Goal: Task Accomplishment & Management: Use online tool/utility

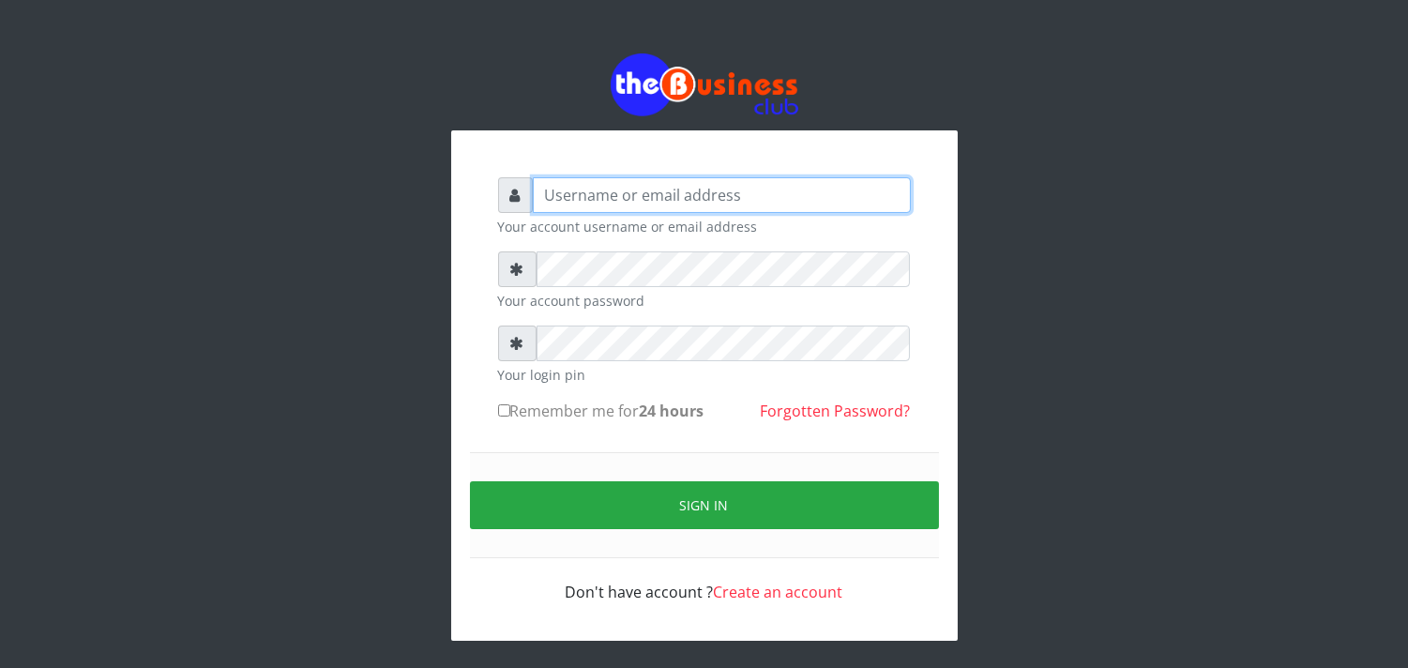
type input "enddy515@gmail.com"
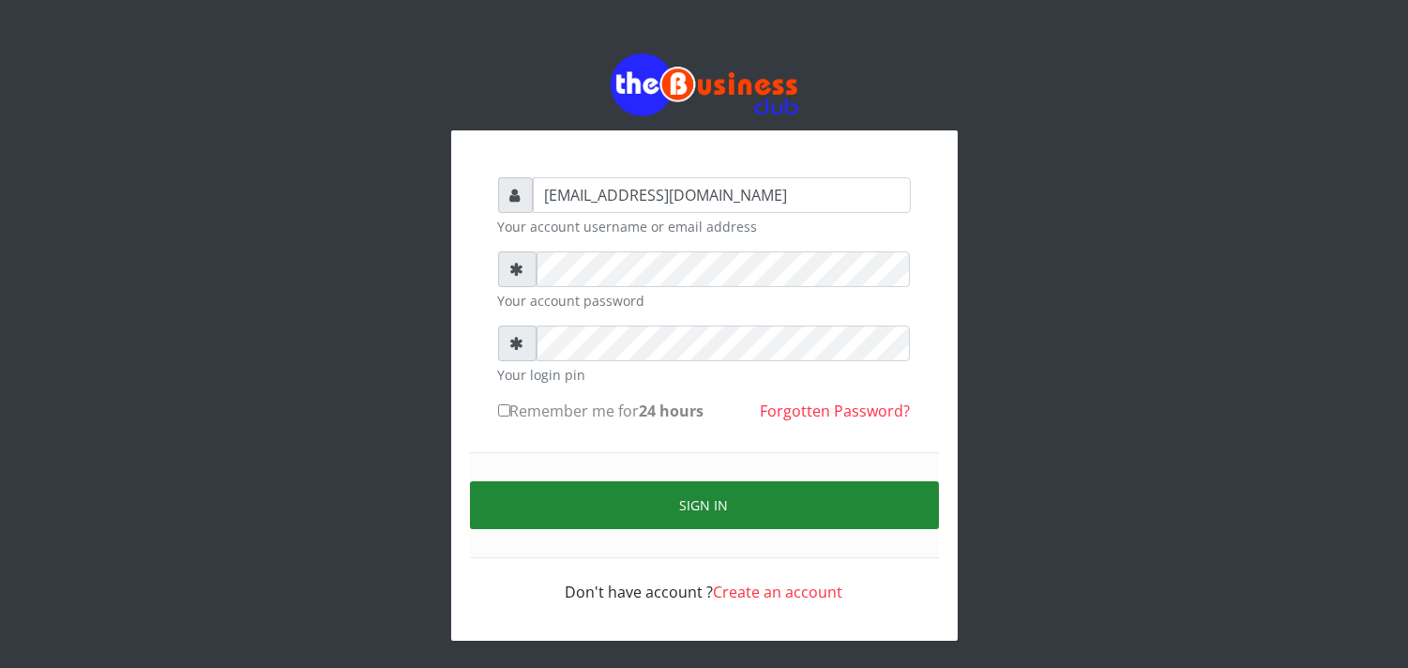
click at [591, 497] on button "Sign in" at bounding box center [704, 505] width 469 height 48
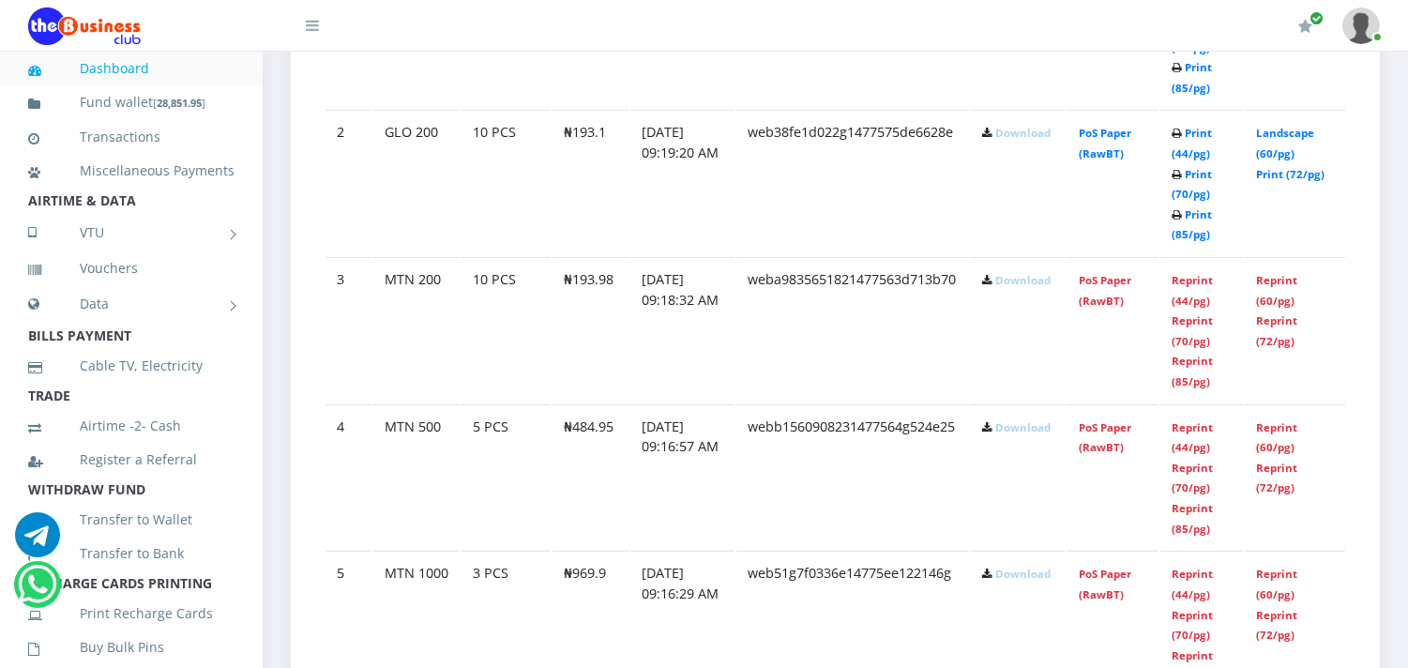
scroll to position [1250, 0]
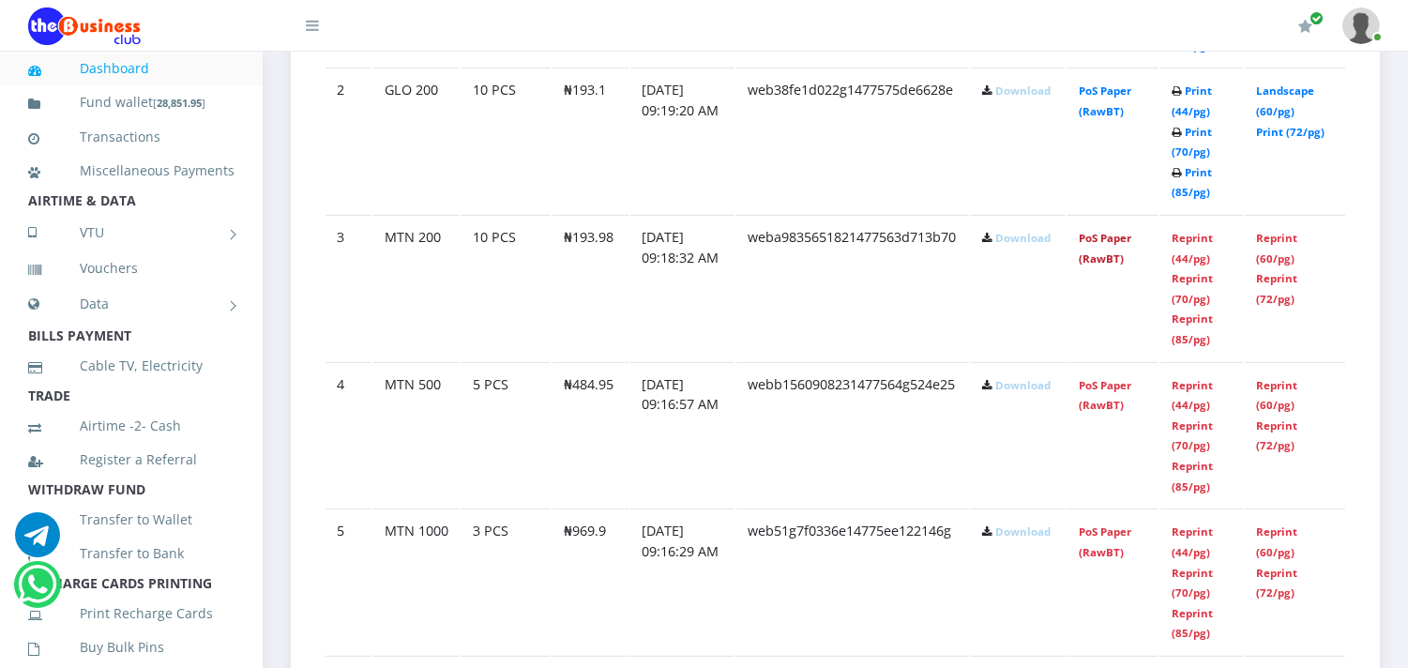
click at [1098, 256] on link "PoS Paper (RawBT)" at bounding box center [1105, 248] width 53 height 35
drag, startPoint x: 1112, startPoint y: 259, endPoint x: 781, endPoint y: 238, distance: 331.8
click at [1112, 259] on link "PoS Paper (RawBT)" at bounding box center [1105, 248] width 53 height 35
click at [1116, 256] on link "PoS Paper (RawBT)" at bounding box center [1105, 248] width 53 height 35
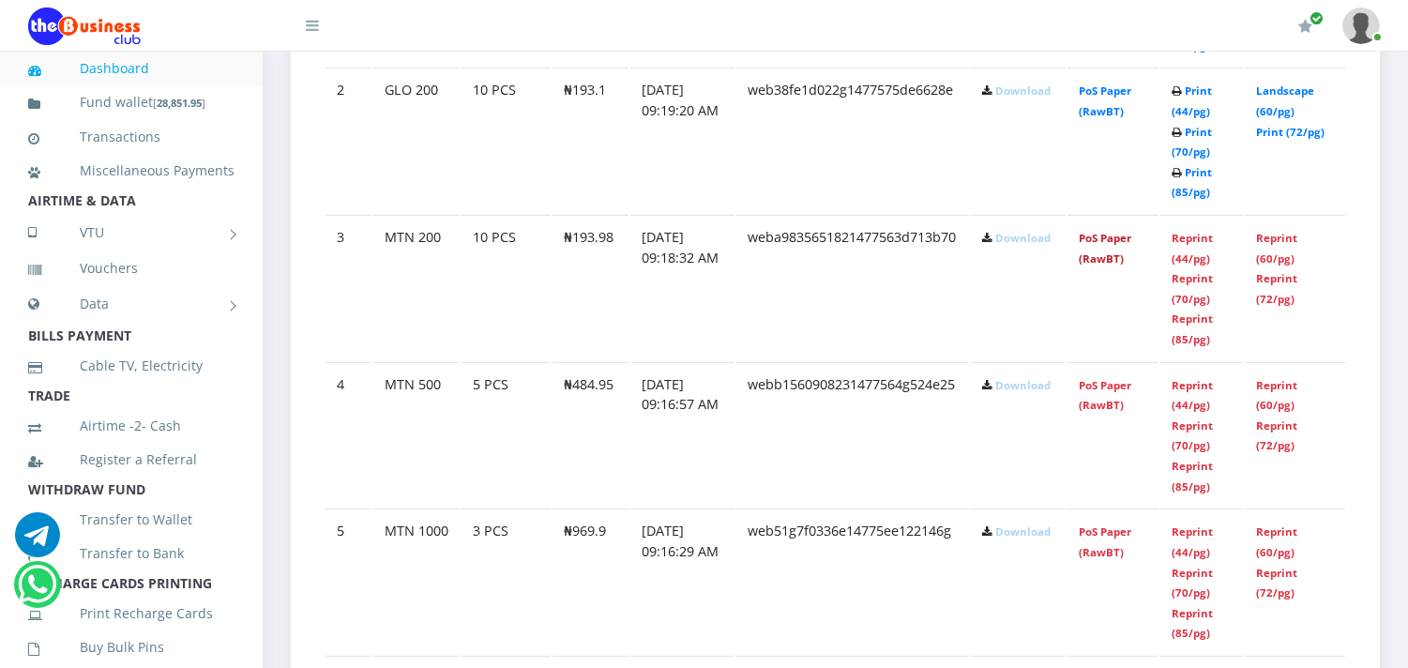
click at [1107, 256] on link "PoS Paper (RawBT)" at bounding box center [1105, 248] width 53 height 35
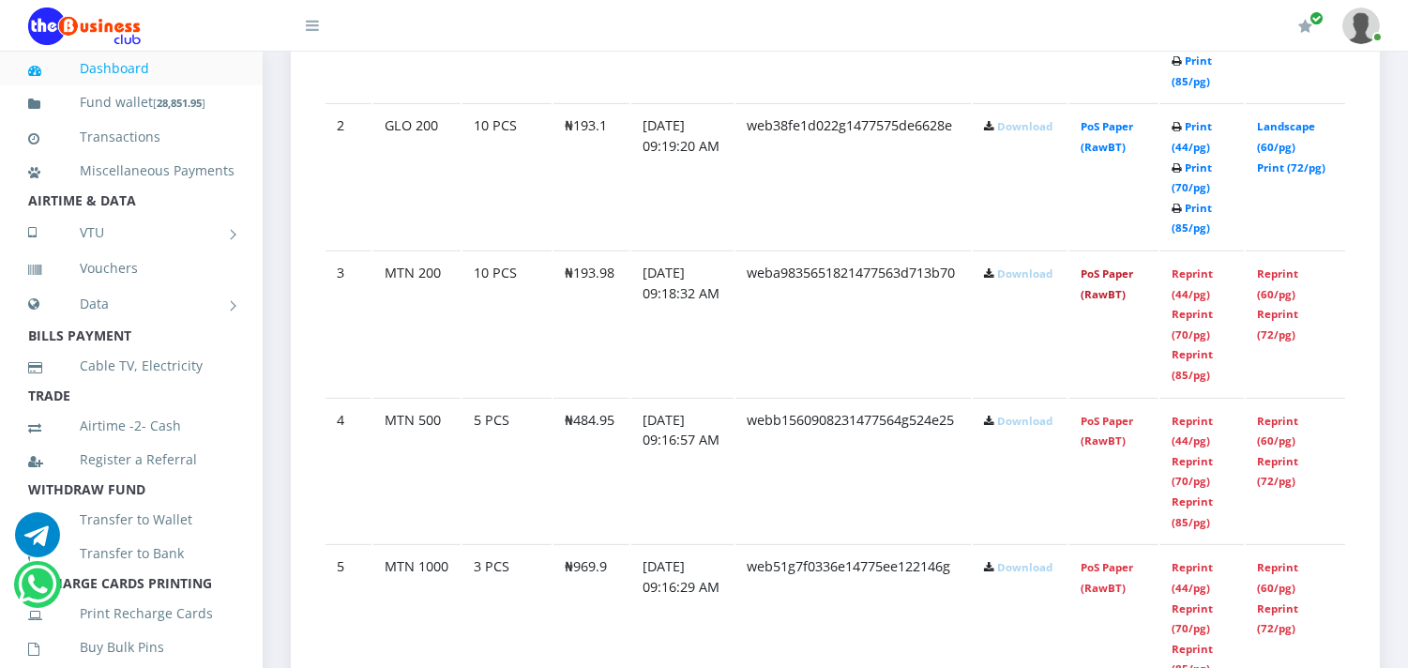
click at [1098, 291] on link "PoS Paper (RawBT)" at bounding box center [1107, 283] width 53 height 35
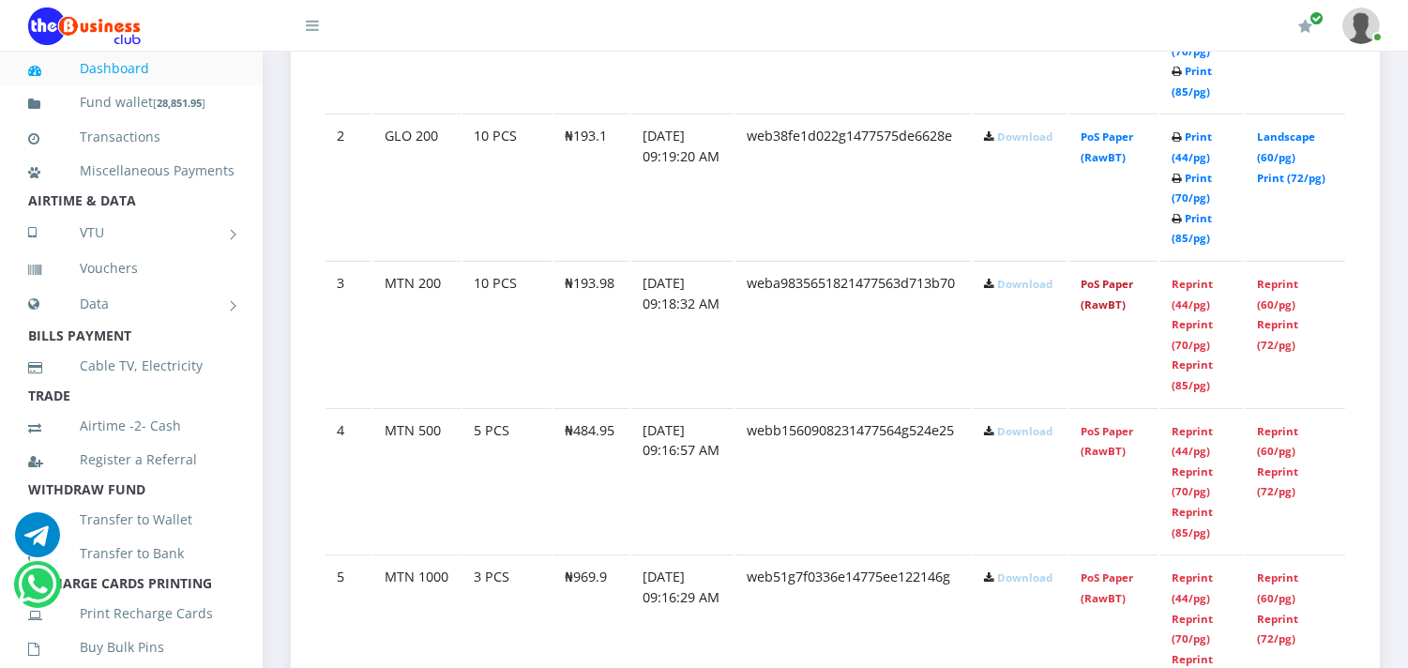
scroll to position [1197, 0]
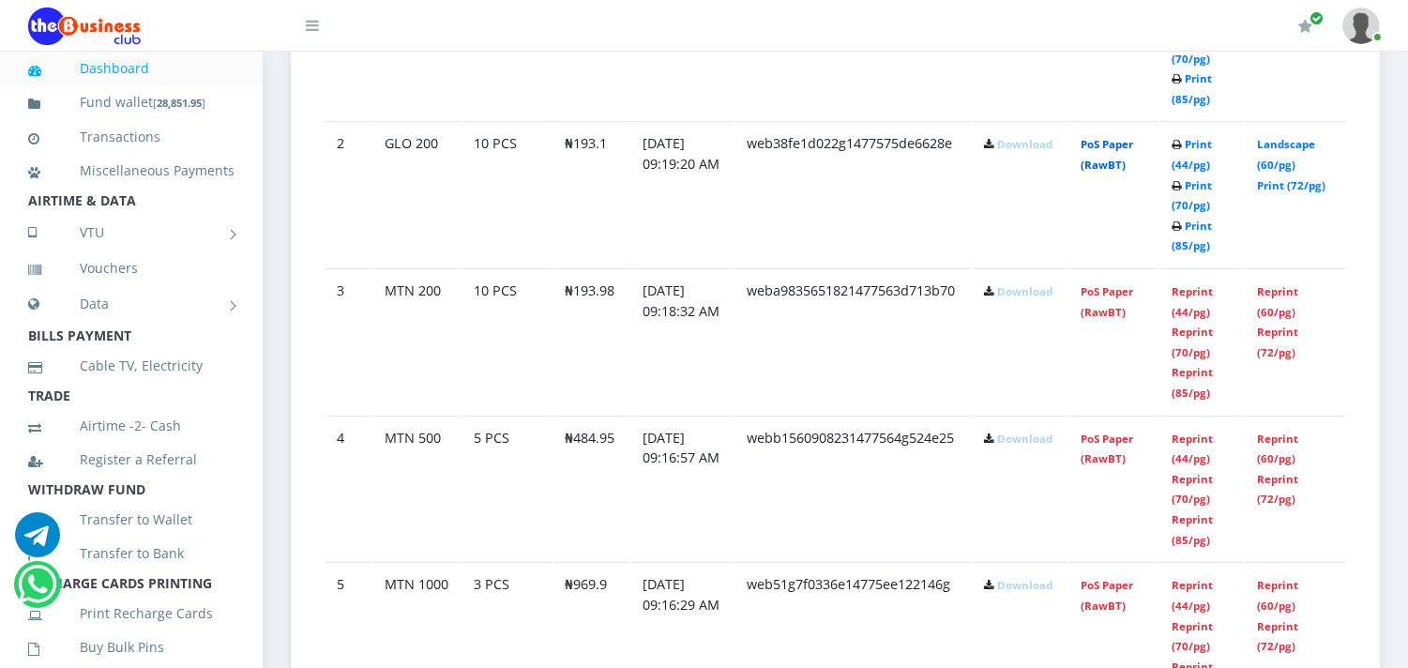
click at [1114, 165] on link "PoS Paper (RawBT)" at bounding box center [1107, 154] width 53 height 35
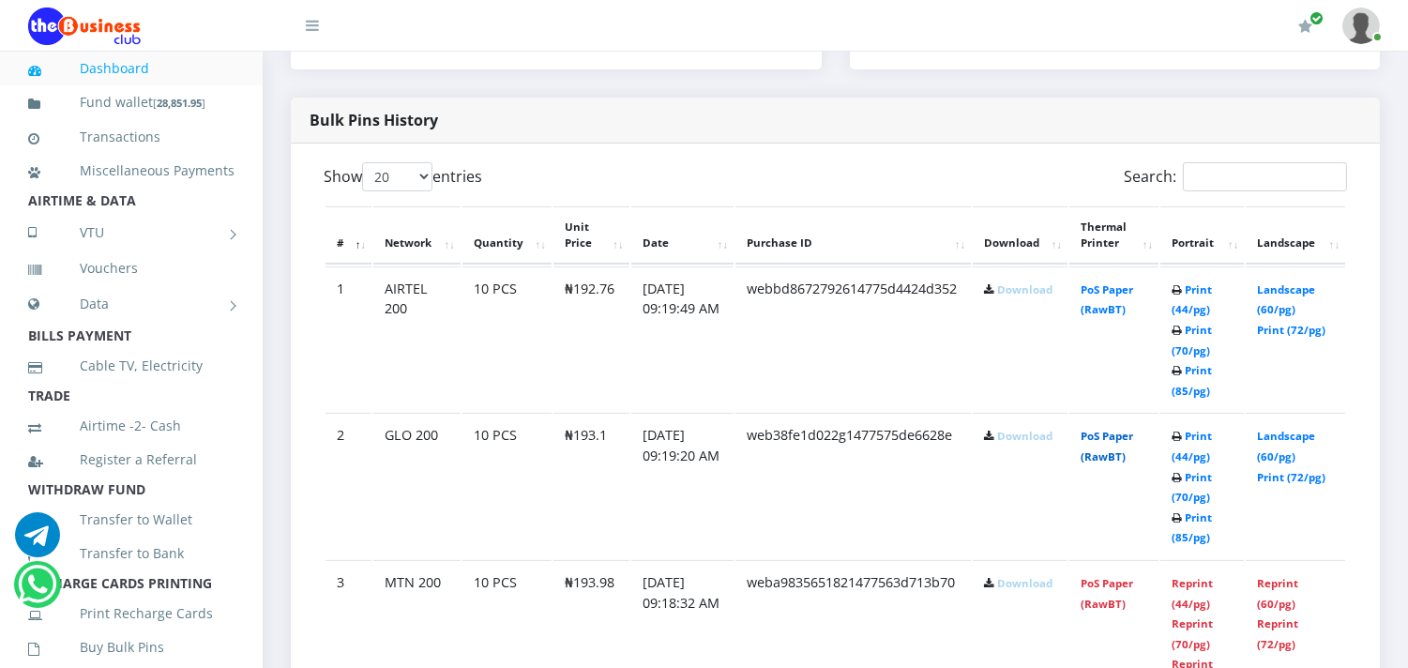
scroll to position [864, 0]
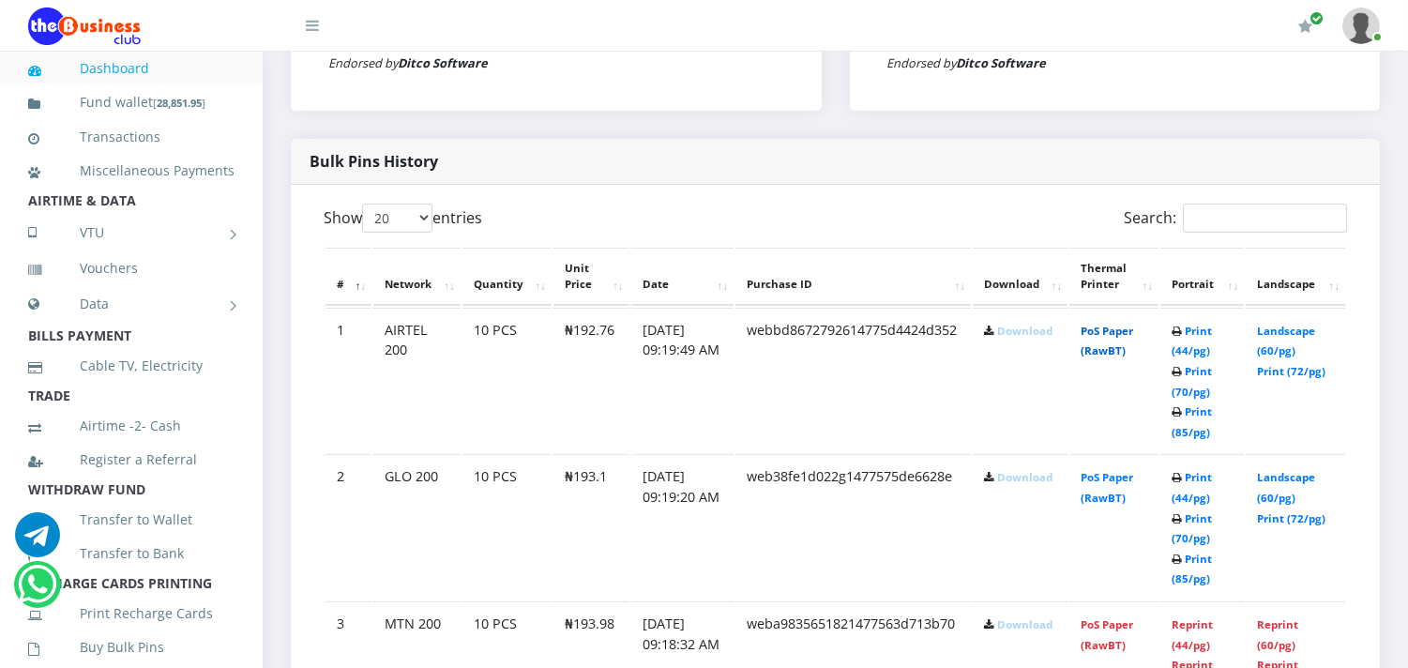
click at [1099, 350] on link "PoS Paper (RawBT)" at bounding box center [1107, 341] width 53 height 35
